Goal: Task Accomplishment & Management: Manage account settings

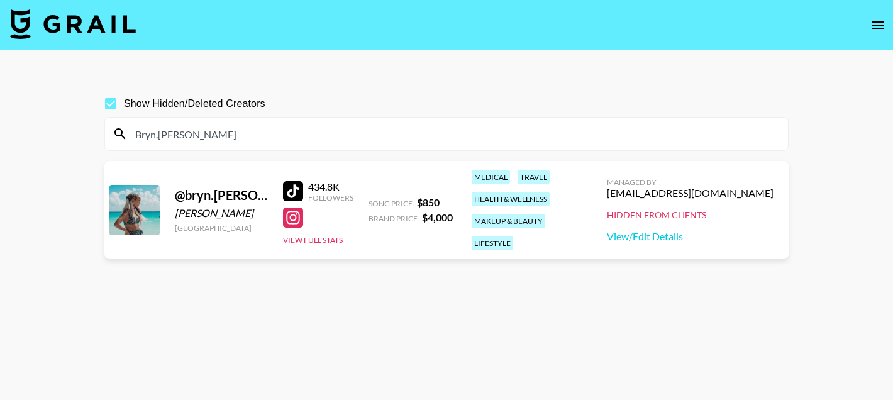
scroll to position [60, 0]
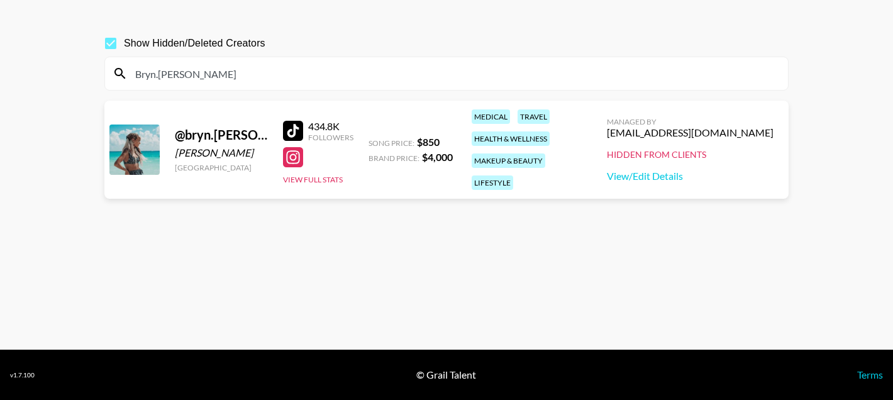
click at [220, 75] on input "Bryn.[PERSON_NAME]" at bounding box center [454, 74] width 653 height 20
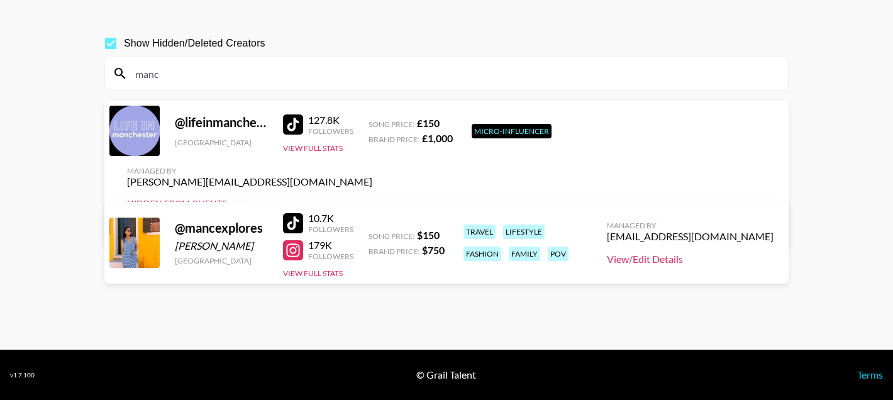
type input "manc"
click at [710, 259] on link "View/Edit Details" at bounding box center [690, 259] width 167 height 13
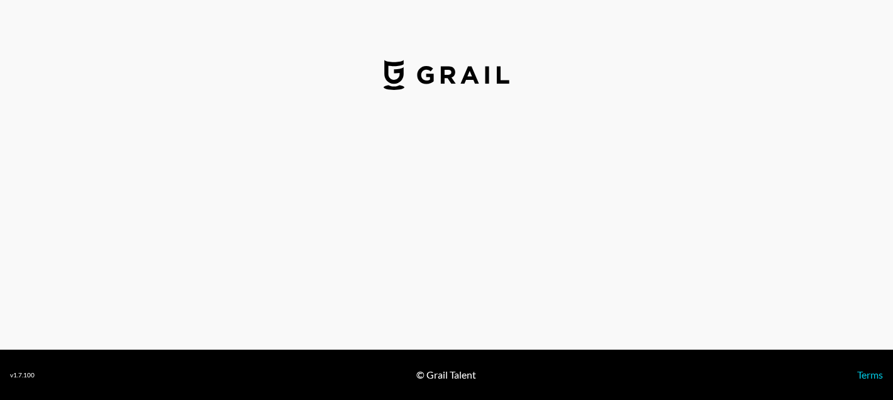
select select "USD"
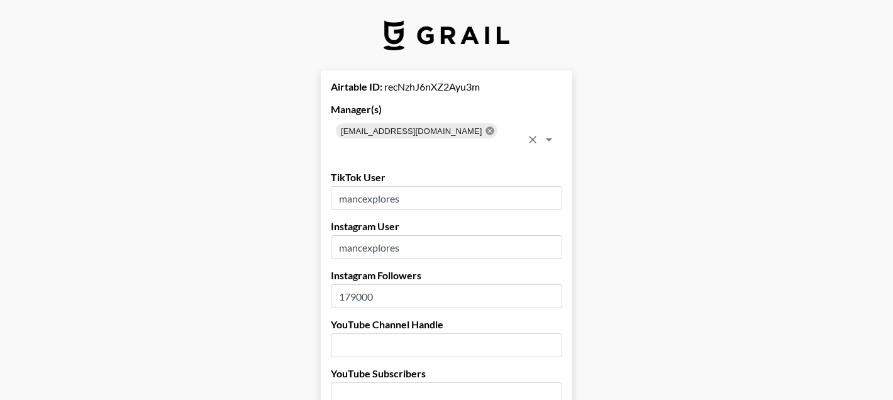
click at [486, 132] on icon at bounding box center [490, 130] width 8 height 8
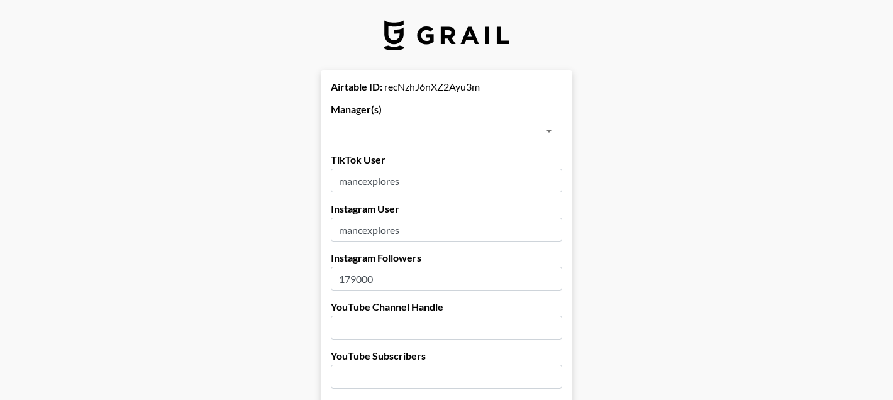
click at [425, 132] on input "text" at bounding box center [436, 131] width 203 height 18
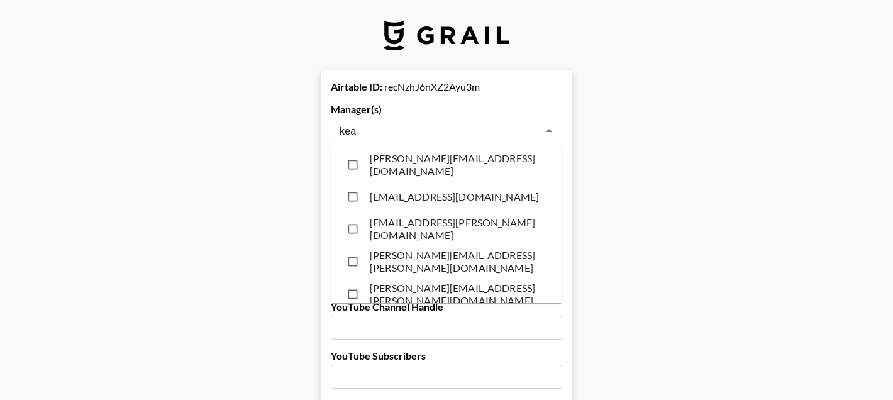
type input "[PERSON_NAME]"
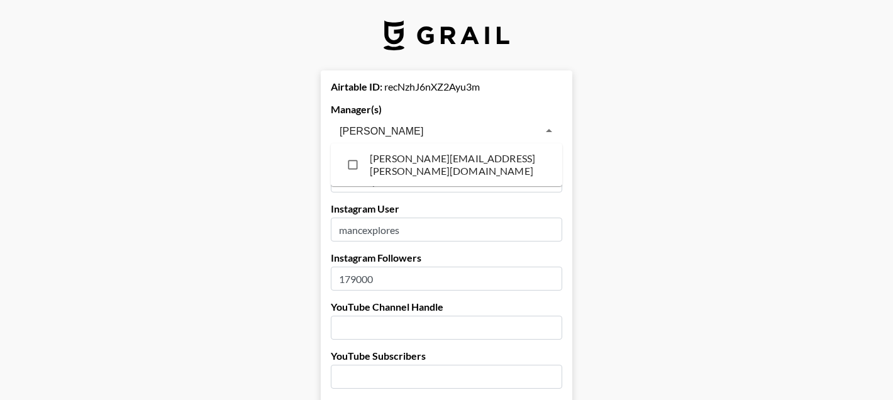
click at [416, 159] on li "[PERSON_NAME][EMAIL_ADDRESS][PERSON_NAME][DOMAIN_NAME]" at bounding box center [447, 164] width 232 height 33
checkbox input "true"
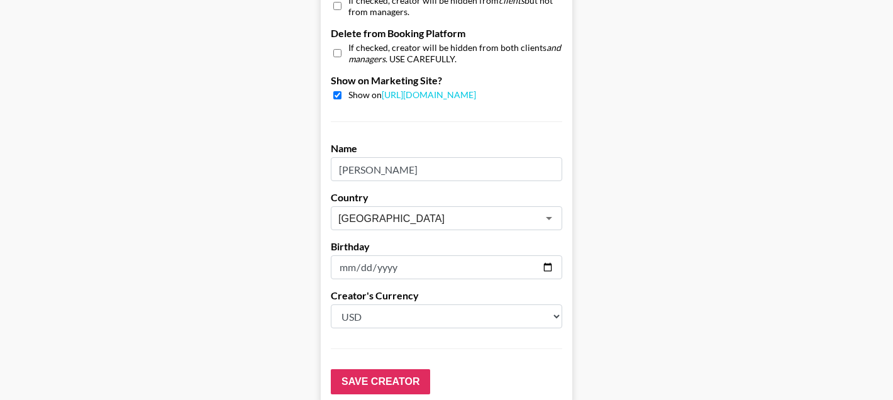
scroll to position [1259, 0]
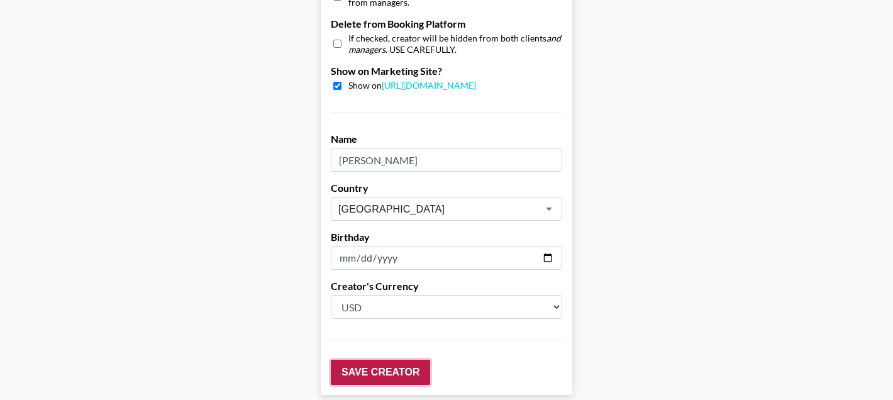
click at [354, 371] on input "Save Creator" at bounding box center [380, 372] width 99 height 25
